Goal: Task Accomplishment & Management: Use online tool/utility

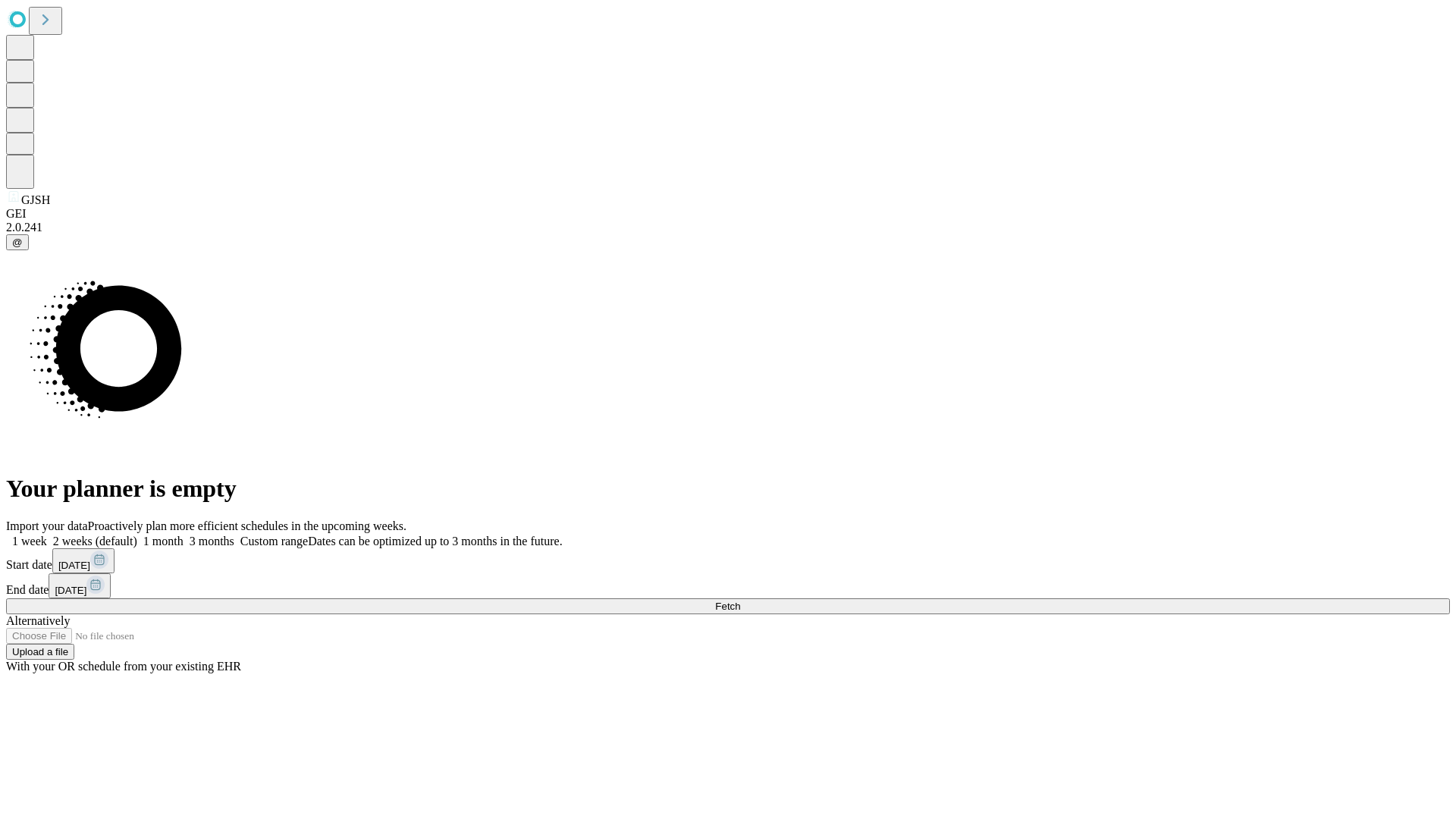
click at [740, 600] on span "Fetch" at bounding box center [728, 606] width 25 height 12
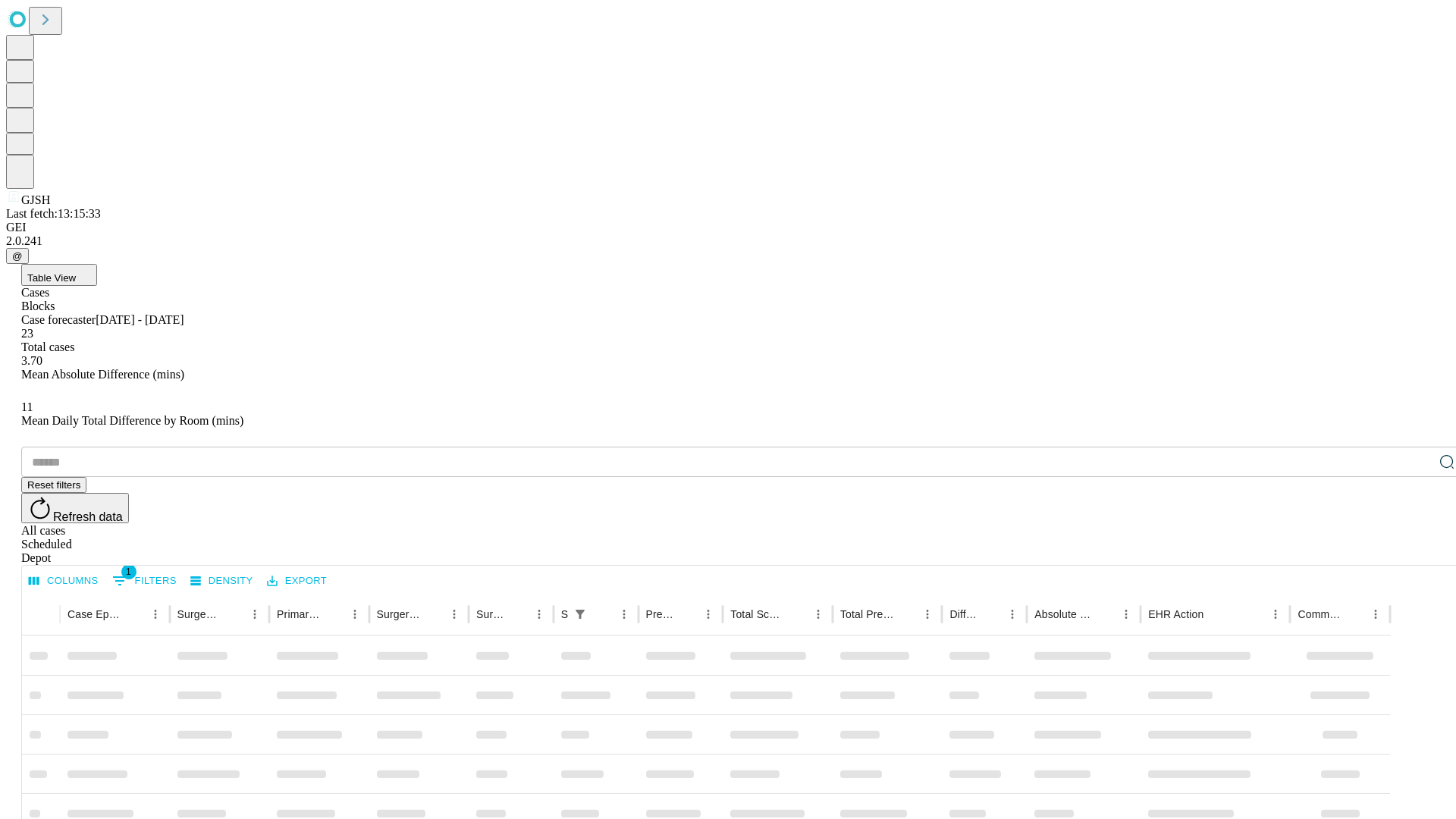
click at [1417, 551] on div "Depot" at bounding box center [744, 558] width 1444 height 14
